Goal: Register for event/course

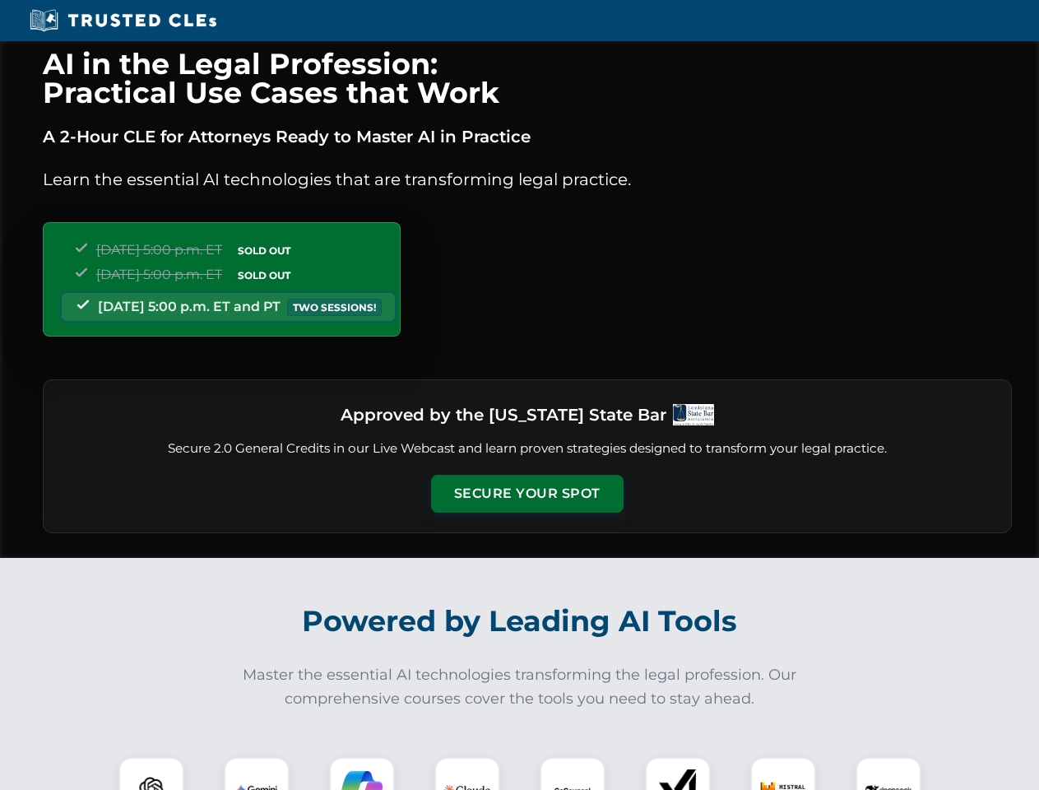
click at [527, 494] on button "Secure Your Spot" at bounding box center [527, 494] width 193 height 38
click at [151, 773] on img at bounding box center [152, 790] width 48 height 48
